Goal: Transaction & Acquisition: Obtain resource

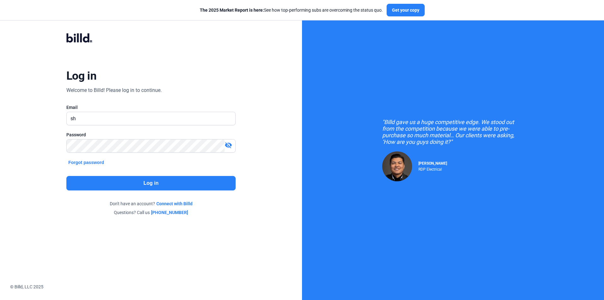
type input "[PERSON_NAME][EMAIL_ADDRESS][DOMAIN_NAME]"
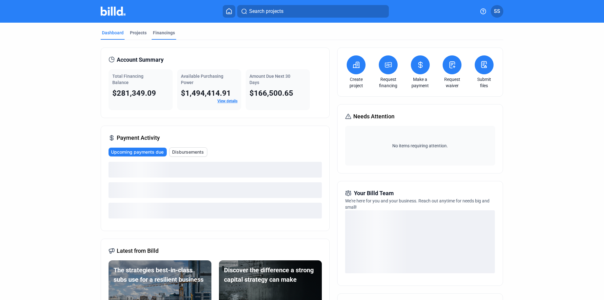
click at [154, 31] on div "Financings" at bounding box center [164, 33] width 22 height 6
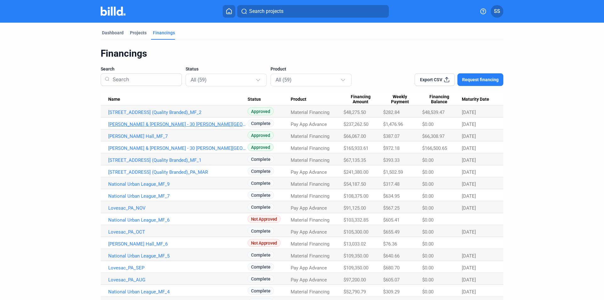
click at [174, 126] on link "[PERSON_NAME] & [PERSON_NAME] - 30 [PERSON_NAME][GEOGRAPHIC_DATA]" at bounding box center [177, 124] width 139 height 6
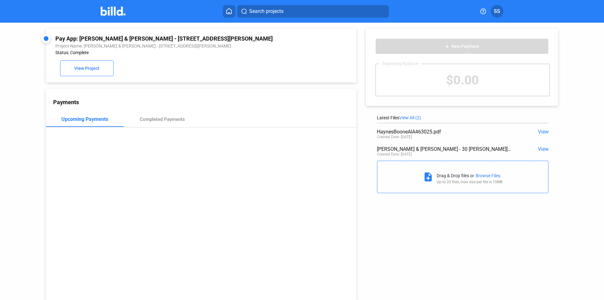
click at [539, 146] on span "View" at bounding box center [543, 149] width 11 height 6
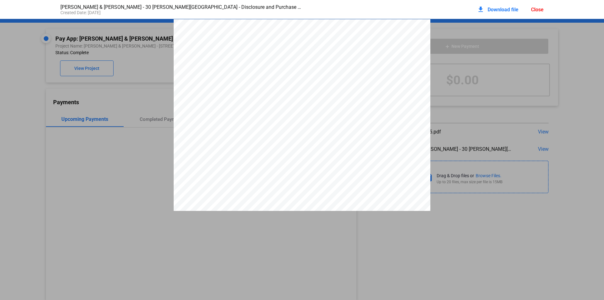
click at [533, 8] on div "Close" at bounding box center [537, 10] width 13 height 6
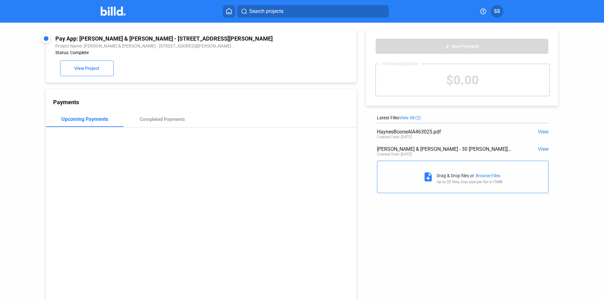
click at [242, 225] on div "Payments Upcoming Payments Completed Payments" at bounding box center [201, 195] width 311 height 212
click at [544, 134] on span "View" at bounding box center [543, 132] width 11 height 6
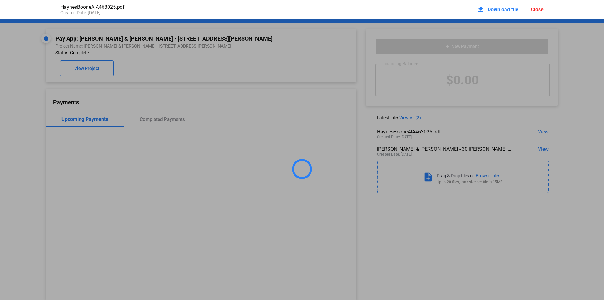
click at [542, 11] on div "Close" at bounding box center [537, 10] width 13 height 6
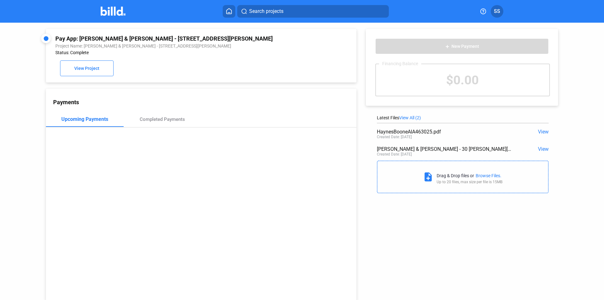
click at [99, 17] on mat-toolbar "Search projects SS" at bounding box center [302, 11] width 604 height 23
click at [112, 14] on img at bounding box center [113, 11] width 25 height 9
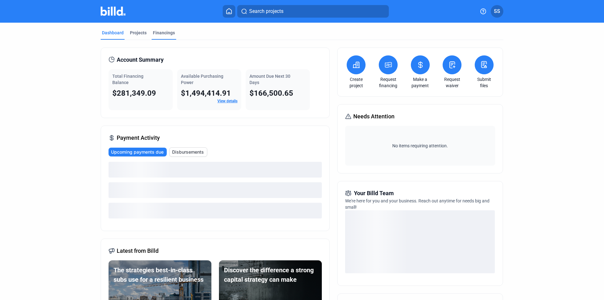
click at [160, 33] on div "Financings" at bounding box center [164, 33] width 22 height 6
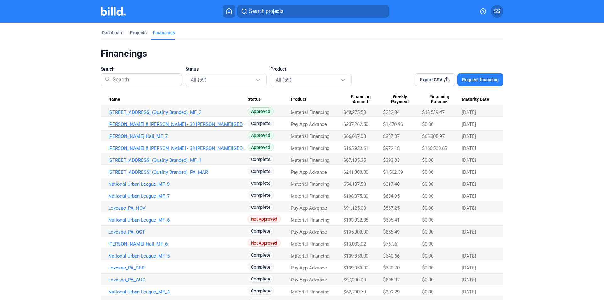
click at [185, 124] on link "[PERSON_NAME] & [PERSON_NAME] - 30 [PERSON_NAME][GEOGRAPHIC_DATA]" at bounding box center [177, 124] width 139 height 6
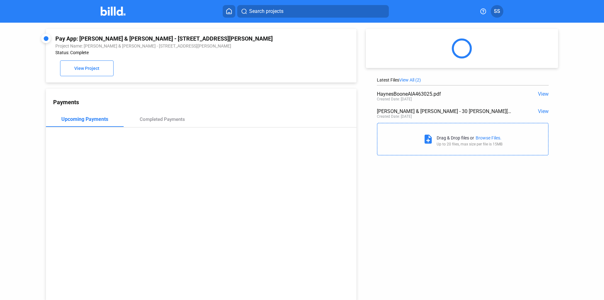
click at [539, 111] on span "View" at bounding box center [543, 111] width 11 height 6
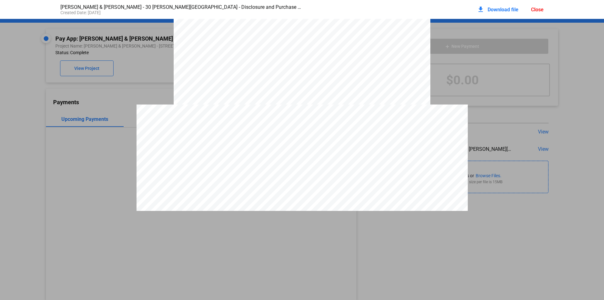
scroll to position [2179, 0]
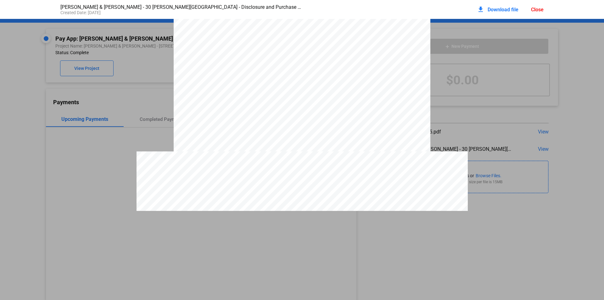
click at [542, 10] on div "Close" at bounding box center [537, 10] width 13 height 6
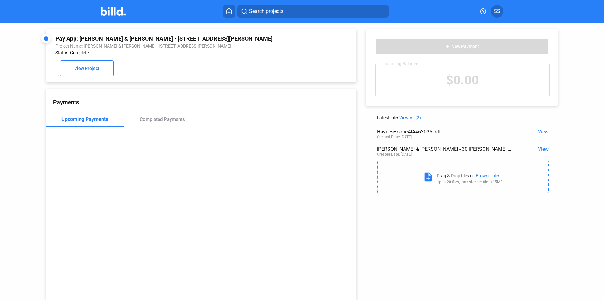
click at [119, 12] on img at bounding box center [113, 11] width 25 height 9
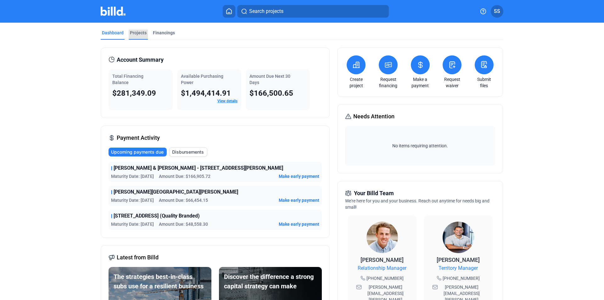
click at [135, 31] on div "Projects" at bounding box center [138, 33] width 17 height 6
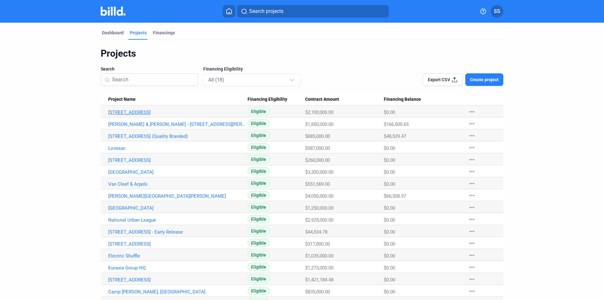
click at [125, 115] on link "[STREET_ADDRESS]" at bounding box center [177, 113] width 139 height 6
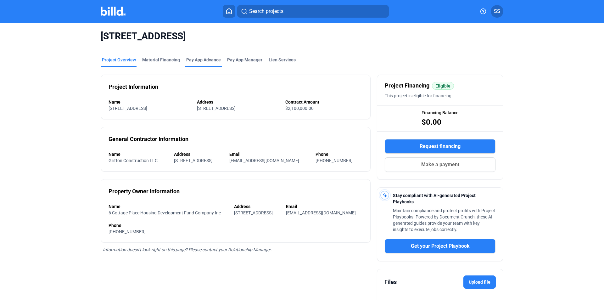
click at [198, 64] on div "Pay App Advance" at bounding box center [203, 62] width 37 height 10
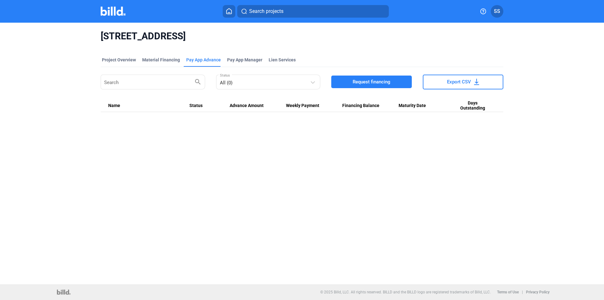
click at [382, 83] on span "Request financing" at bounding box center [372, 82] width 38 height 6
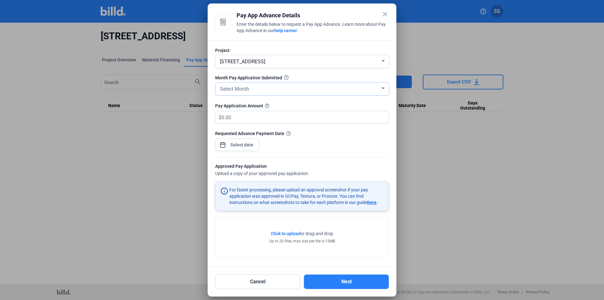
click at [327, 85] on div "Select Month" at bounding box center [300, 88] width 162 height 9
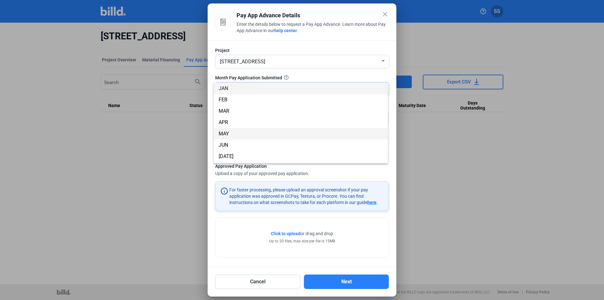
scroll to position [55, 0]
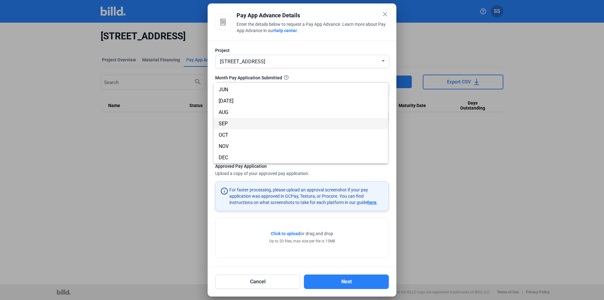
click at [240, 126] on span "SEP" at bounding box center [301, 123] width 164 height 11
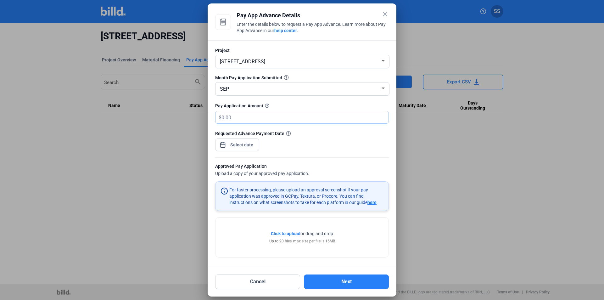
click at [258, 117] on input "text" at bounding box center [305, 117] width 167 height 12
type input "324,900"
click at [321, 132] on div "Requested Advance Payment Date" at bounding box center [302, 133] width 174 height 7
click at [250, 142] on div "close Pay App Advance Details Enter the details below to request a Pay App Adva…" at bounding box center [302, 150] width 604 height 300
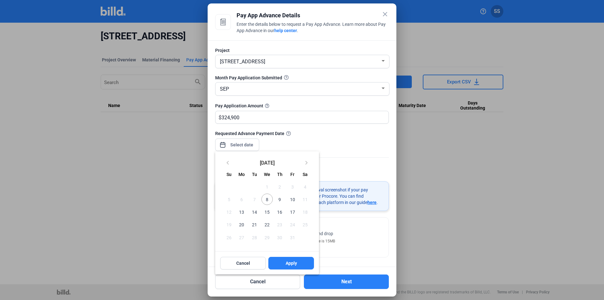
click at [248, 143] on div at bounding box center [302, 150] width 604 height 300
click at [268, 200] on span "8" at bounding box center [267, 199] width 11 height 11
click at [294, 267] on button "Apply" at bounding box center [291, 263] width 46 height 13
type input "[DATE]"
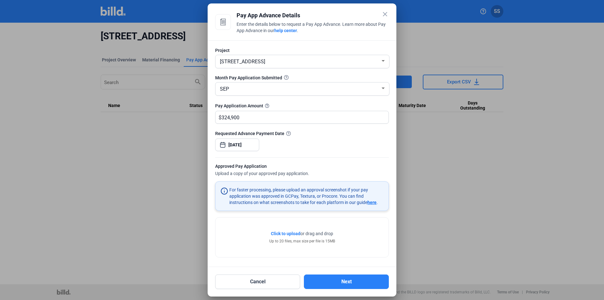
click at [293, 236] on span "Click to upload" at bounding box center [286, 233] width 30 height 5
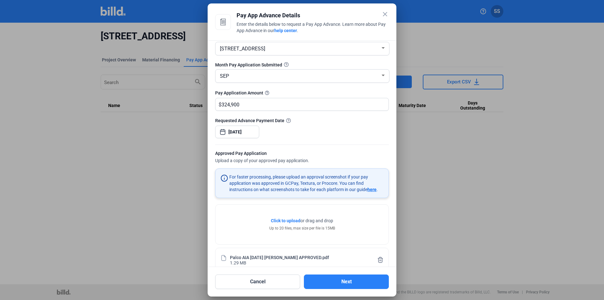
scroll to position [25, 0]
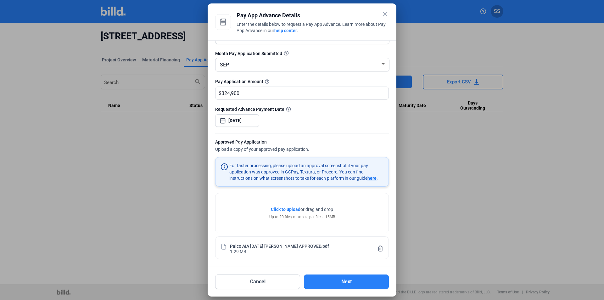
click at [288, 212] on span "Click to upload Tap to upload" at bounding box center [286, 209] width 30 height 6
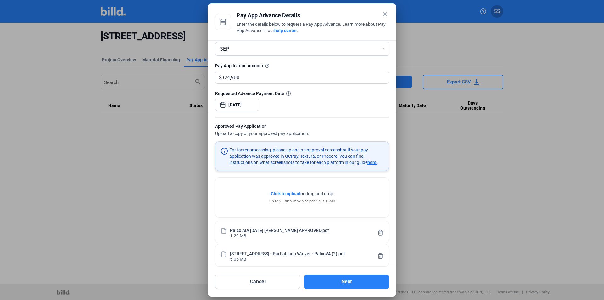
scroll to position [48, 0]
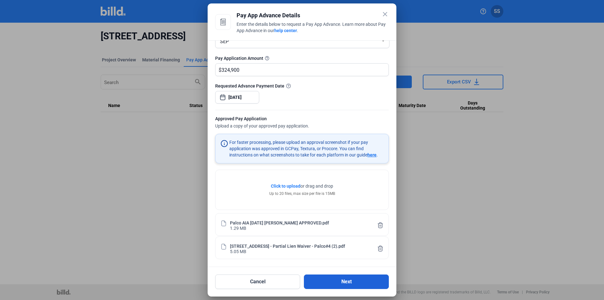
click at [362, 279] on button "Next" at bounding box center [346, 281] width 85 height 14
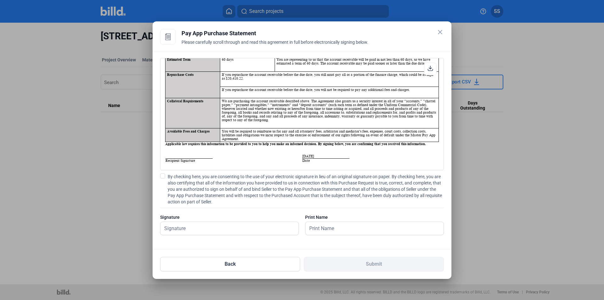
scroll to position [0, 0]
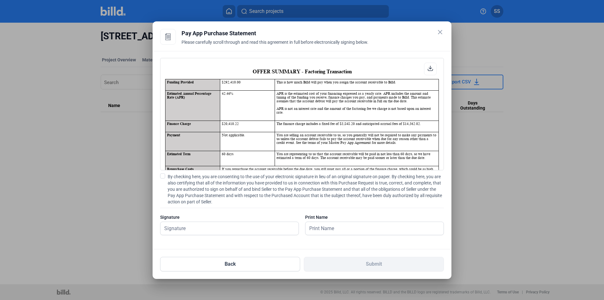
click at [442, 32] on mat-icon "close" at bounding box center [441, 32] width 8 height 8
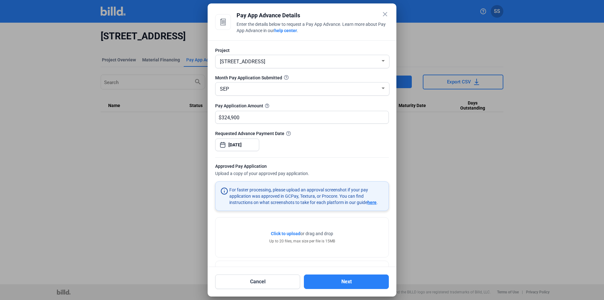
click at [387, 15] on mat-icon "close" at bounding box center [385, 14] width 8 height 8
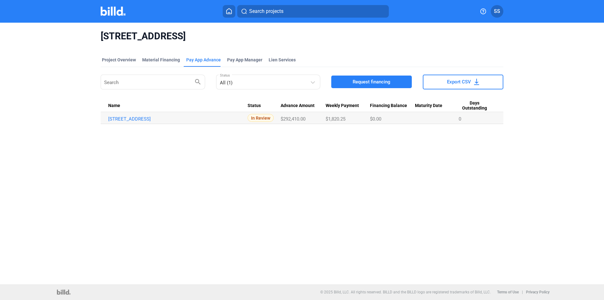
click at [118, 9] on img at bounding box center [113, 11] width 25 height 9
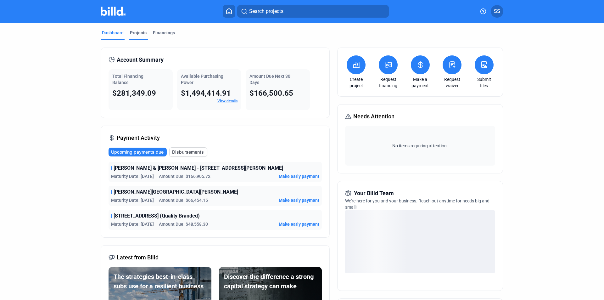
click at [135, 32] on div "Projects" at bounding box center [138, 33] width 17 height 6
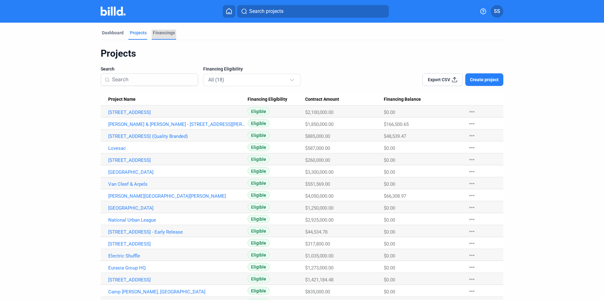
click at [155, 31] on div "Financings" at bounding box center [164, 33] width 22 height 6
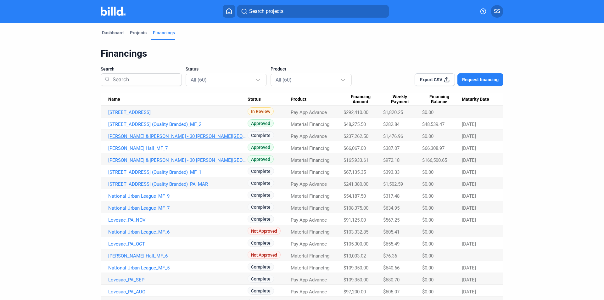
click at [148, 137] on link "[PERSON_NAME] & [PERSON_NAME] - 30 [PERSON_NAME][GEOGRAPHIC_DATA]" at bounding box center [177, 136] width 139 height 6
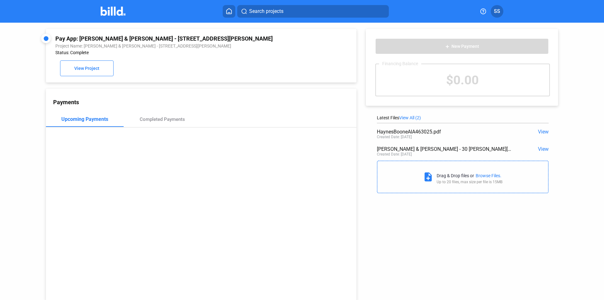
click at [538, 150] on span "View" at bounding box center [543, 149] width 11 height 6
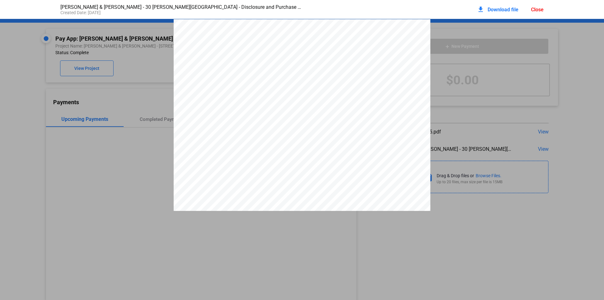
scroll to position [3, 0]
click at [539, 11] on div "Close" at bounding box center [537, 10] width 13 height 6
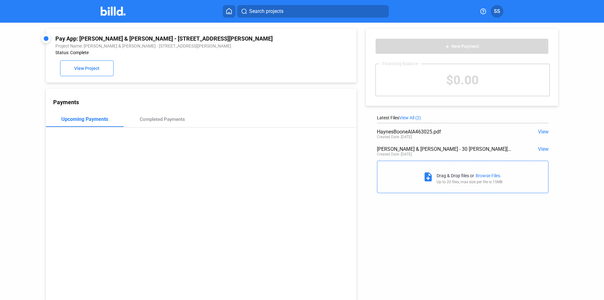
click at [111, 14] on img at bounding box center [113, 11] width 25 height 9
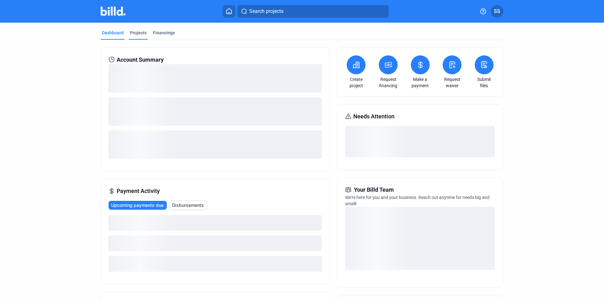
click at [137, 37] on div "Projects" at bounding box center [138, 35] width 19 height 10
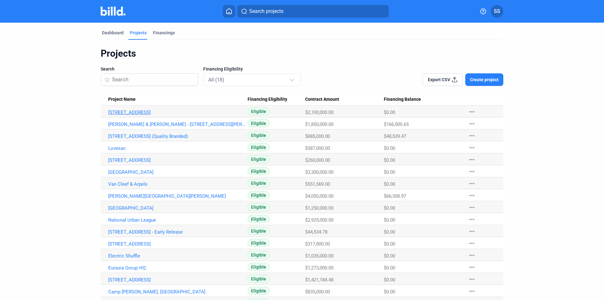
click at [119, 110] on link "[STREET_ADDRESS]" at bounding box center [177, 113] width 139 height 6
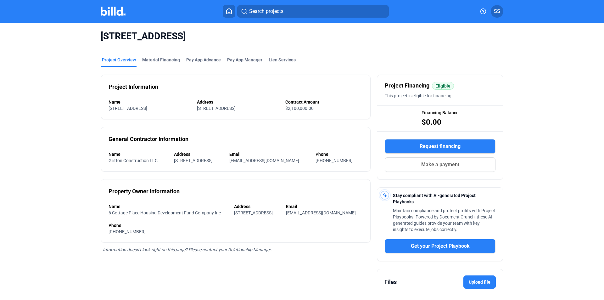
click at [206, 50] on mat-tab-group "Project Overview Material Financing Pay App Advance Pay App Manager Lien Servic…" at bounding box center [302, 191] width 403 height 283
click at [207, 60] on div "Pay App Advance" at bounding box center [203, 60] width 35 height 6
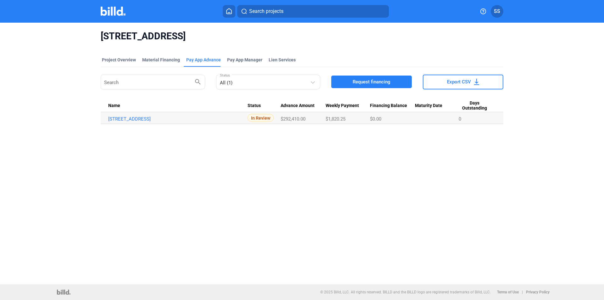
click at [140, 124] on td "[STREET_ADDRESS]" at bounding box center [174, 118] width 147 height 12
click at [142, 121] on link "[STREET_ADDRESS]" at bounding box center [177, 119] width 139 height 6
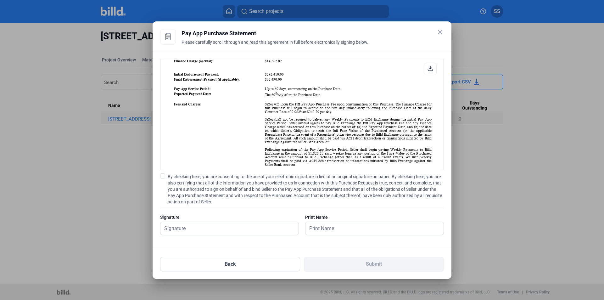
scroll to position [409, 0]
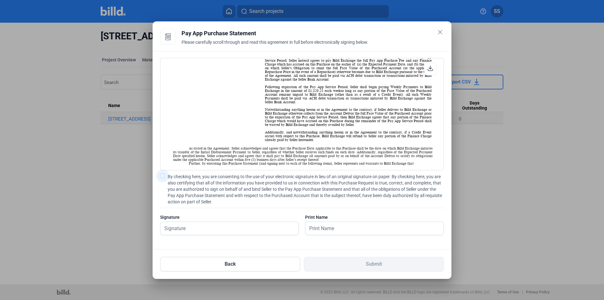
click at [163, 176] on span at bounding box center [162, 175] width 5 height 5
click at [0, 0] on input "By checking here, you are consenting to the use of your electronic signature in…" at bounding box center [0, 0] width 0 height 0
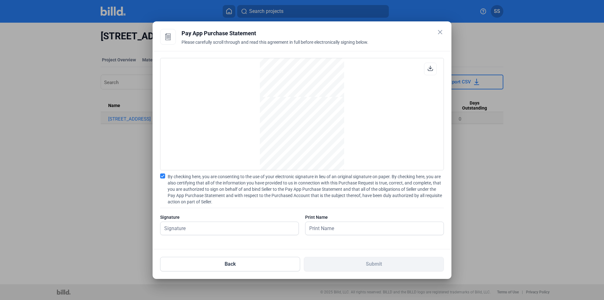
scroll to position [1352, 0]
click at [237, 218] on div "Signature" at bounding box center [229, 217] width 139 height 6
click at [235, 225] on input "text" at bounding box center [226, 228] width 131 height 13
type input "[PERSON_NAME]"
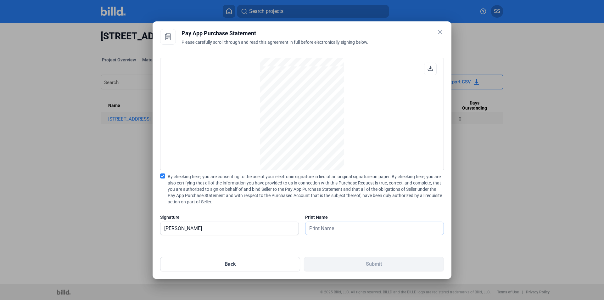
click at [358, 224] on input "text" at bounding box center [371, 228] width 131 height 13
type input "[PERSON_NAME]"
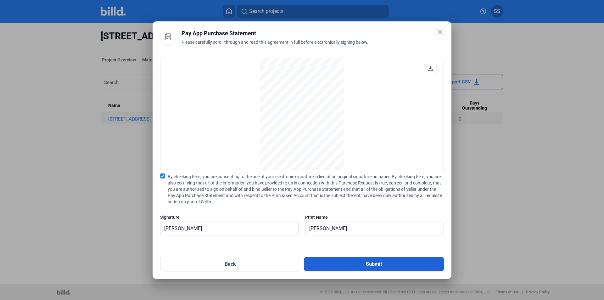
click at [354, 263] on button "Submit" at bounding box center [374, 264] width 140 height 14
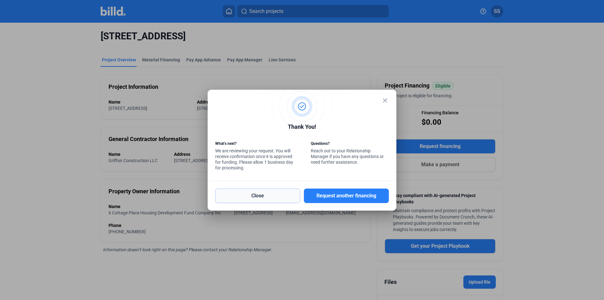
click at [267, 197] on button "Close" at bounding box center [257, 196] width 85 height 14
